Goal: Navigation & Orientation: Find specific page/section

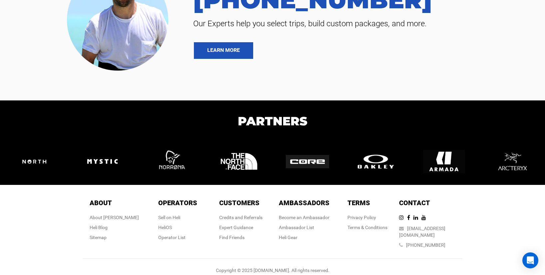
scroll to position [1515, 0]
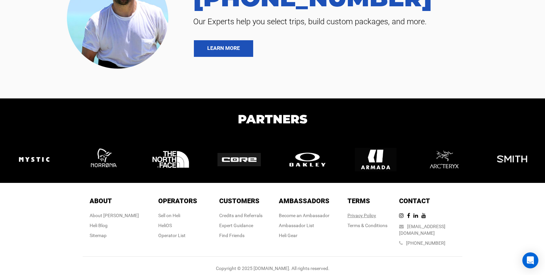
click at [362, 217] on link "Privacy Policy" at bounding box center [361, 215] width 29 height 5
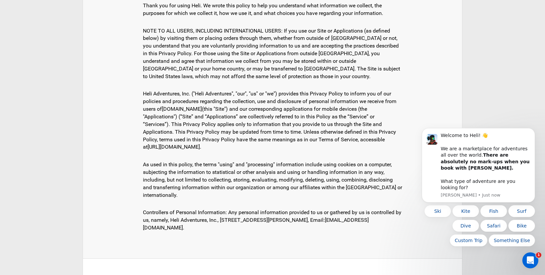
scroll to position [176, 0]
